Goal: Task Accomplishment & Management: Use online tool/utility

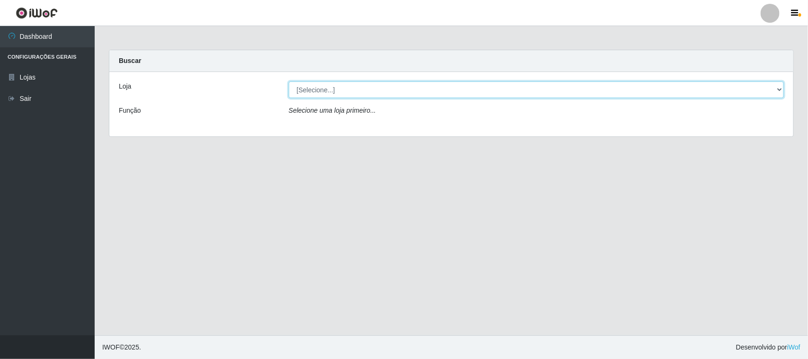
click at [775, 88] on select "[Selecione...] Nordestão - [GEOGRAPHIC_DATA]" at bounding box center [536, 89] width 495 height 17
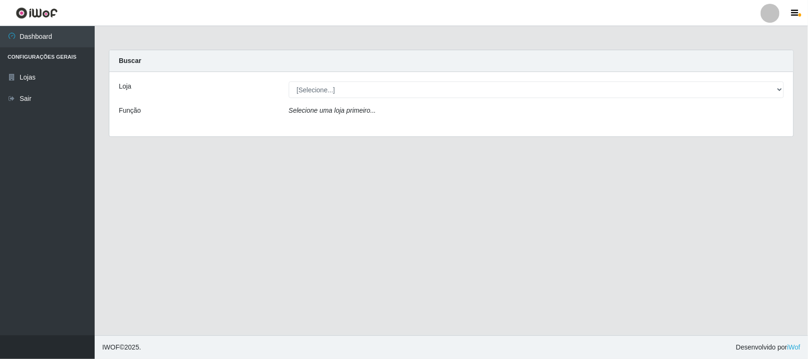
click at [519, 129] on div "Loja [Selecione...] Nordestão - [GEOGRAPHIC_DATA] Função Selecione uma loja pri…" at bounding box center [451, 104] width 684 height 64
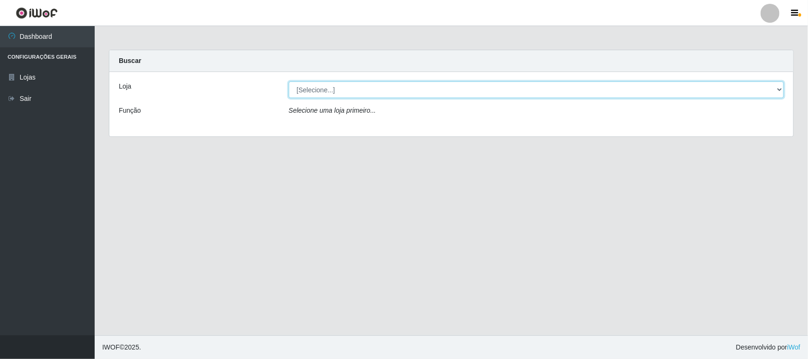
click at [776, 88] on select "[Selecione...] Nordestão - [GEOGRAPHIC_DATA]" at bounding box center [536, 89] width 495 height 17
select select "420"
click at [289, 81] on select "[Selecione...] Nordestão - [GEOGRAPHIC_DATA]" at bounding box center [536, 89] width 495 height 17
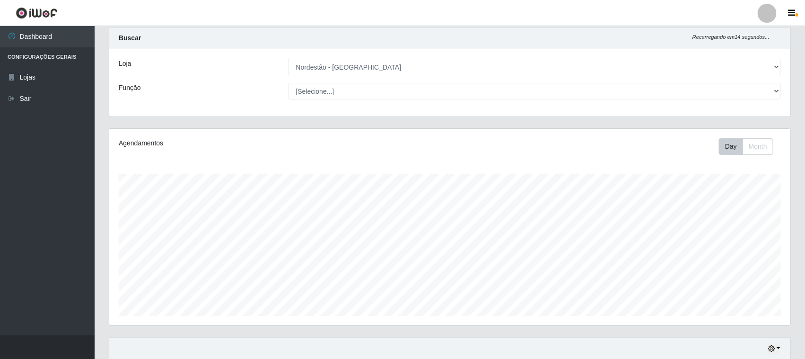
drag, startPoint x: 729, startPoint y: 190, endPoint x: 763, endPoint y: 185, distance: 34.0
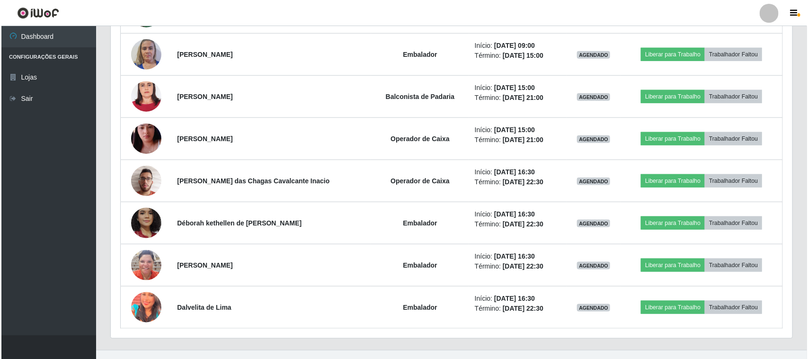
scroll to position [440, 0]
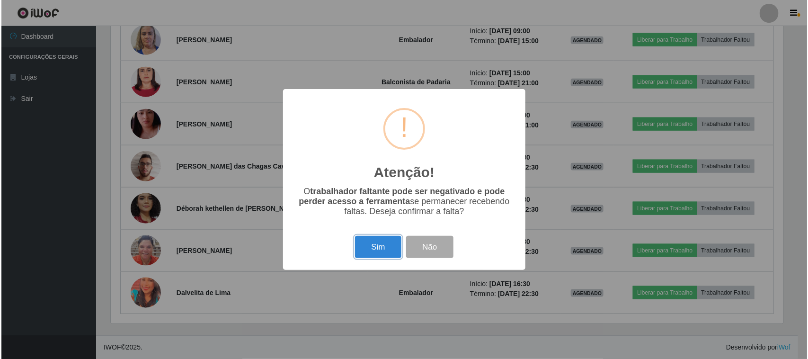
scroll to position [197, 675]
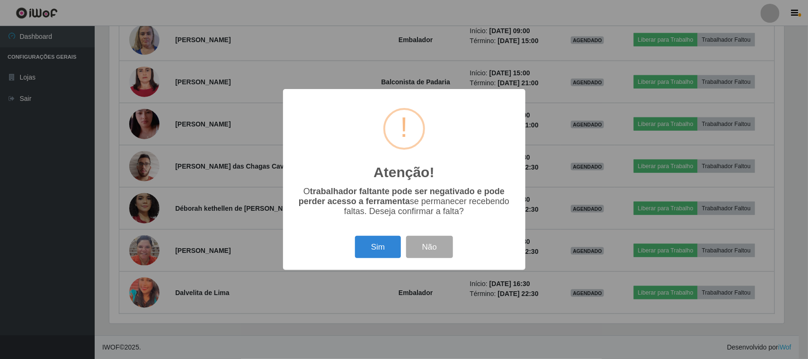
click at [547, 78] on div "Atenção! × O trabalhador faltante pode ser negativado e pode perder acesso a fe…" at bounding box center [404, 179] width 808 height 359
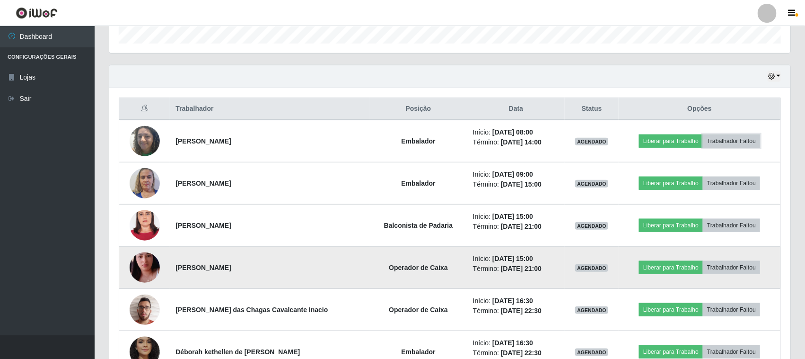
scroll to position [296, 0]
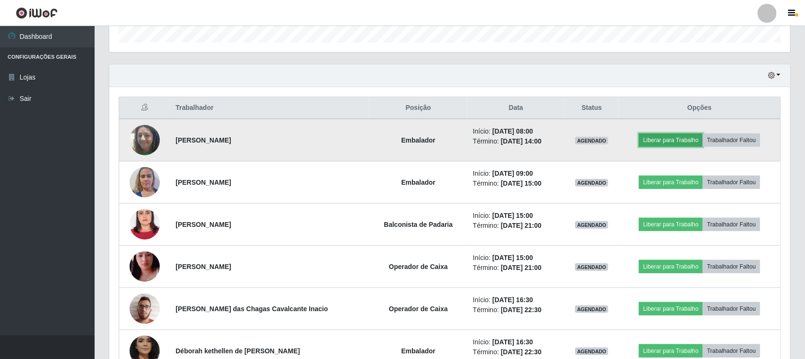
click at [653, 142] on button "Liberar para Trabalho" at bounding box center [671, 139] width 64 height 13
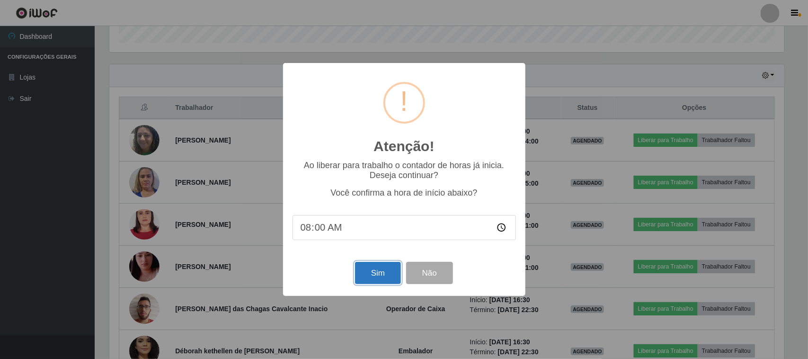
click at [370, 278] on button "Sim" at bounding box center [378, 273] width 46 height 22
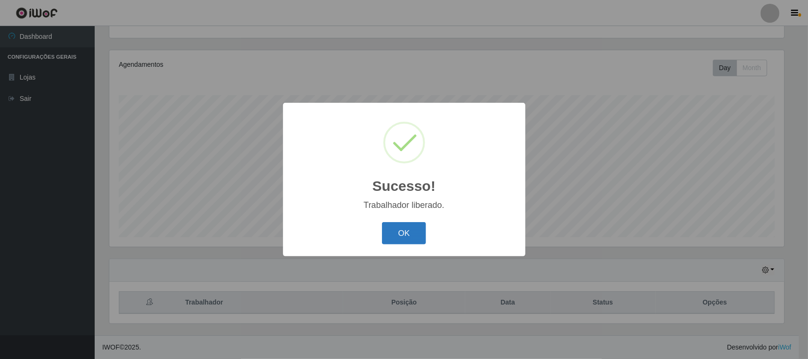
click at [396, 229] on button "OK" at bounding box center [404, 233] width 44 height 22
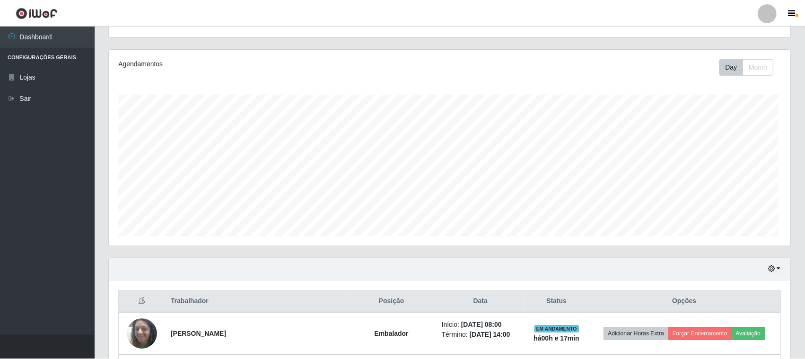
scroll to position [197, 681]
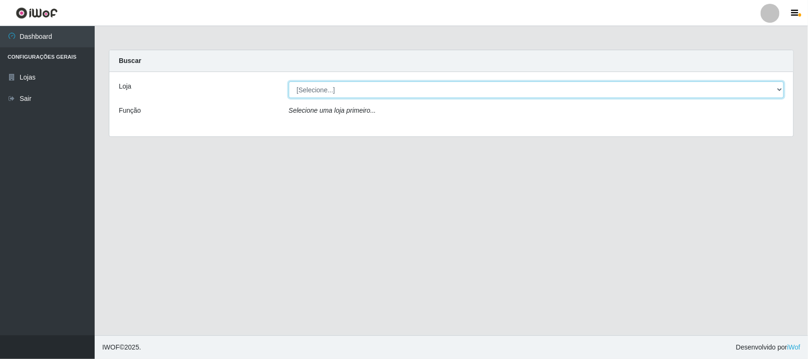
click at [778, 88] on select "[Selecione...] Nordestão - [GEOGRAPHIC_DATA]" at bounding box center [536, 89] width 495 height 17
select select "420"
click at [289, 81] on select "[Selecione...] Nordestão - [GEOGRAPHIC_DATA]" at bounding box center [536, 89] width 495 height 17
